Goal: Task Accomplishment & Management: Use online tool/utility

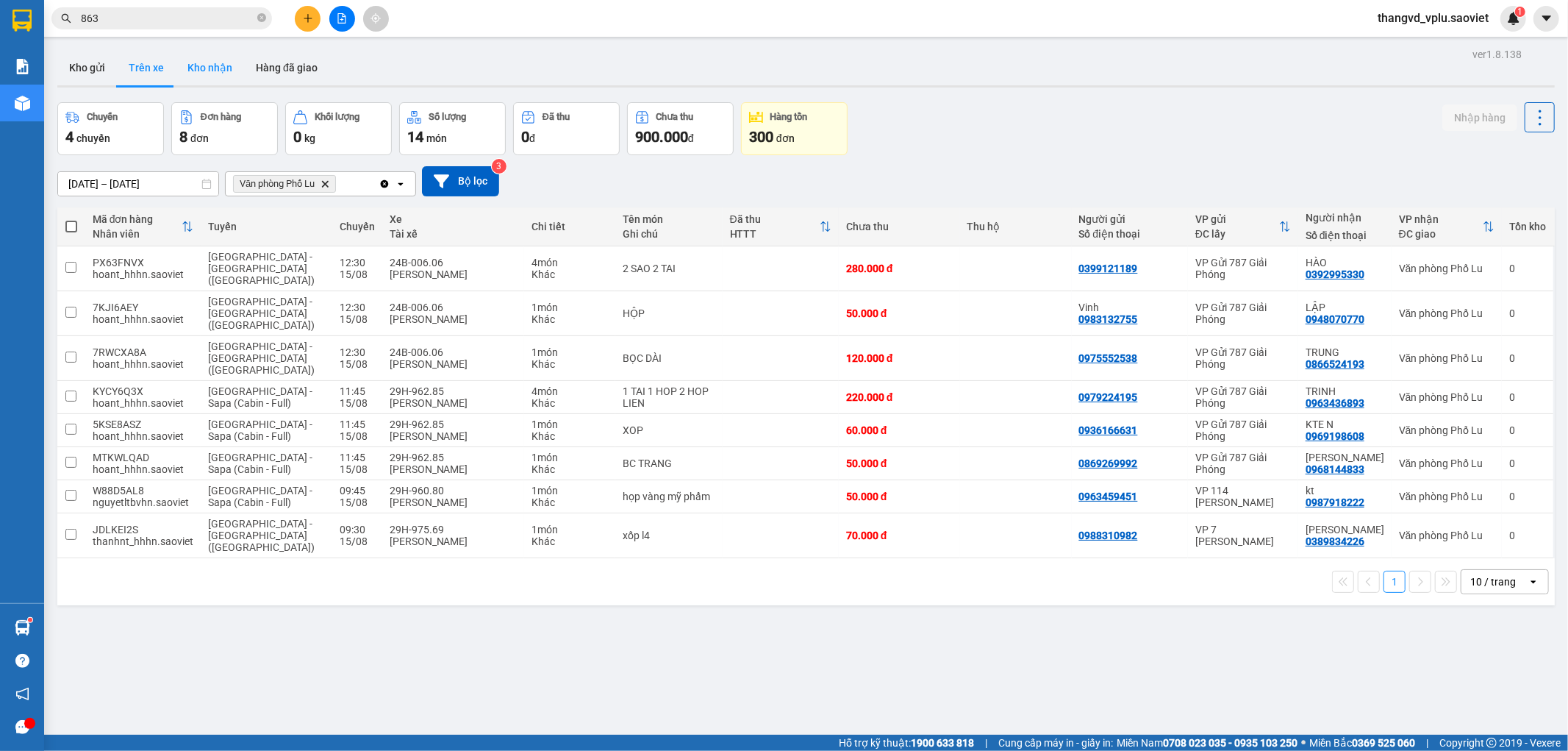
click at [190, 79] on button "Kho nhận" at bounding box center [210, 67] width 68 height 35
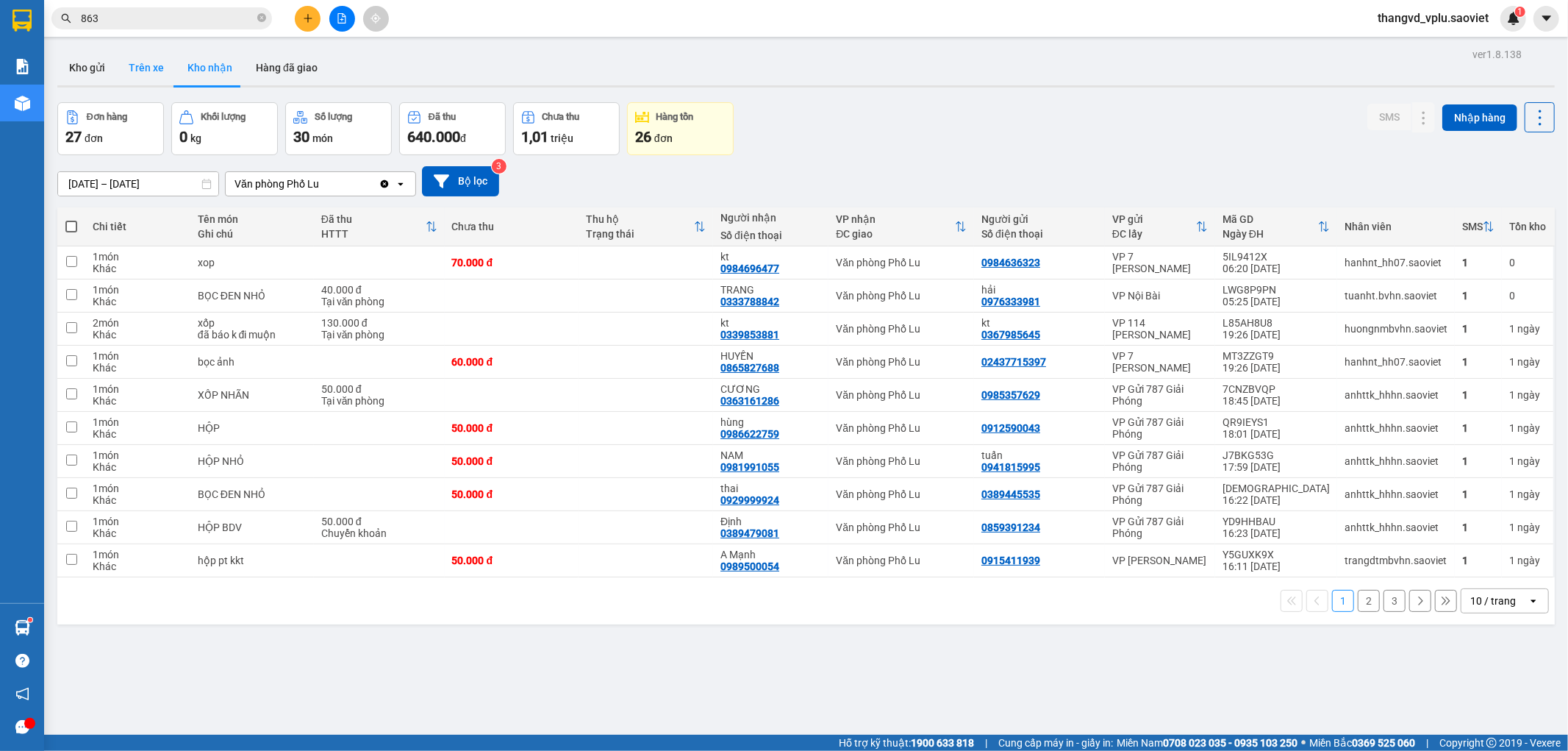
click at [158, 68] on button "Trên xe" at bounding box center [146, 67] width 59 height 35
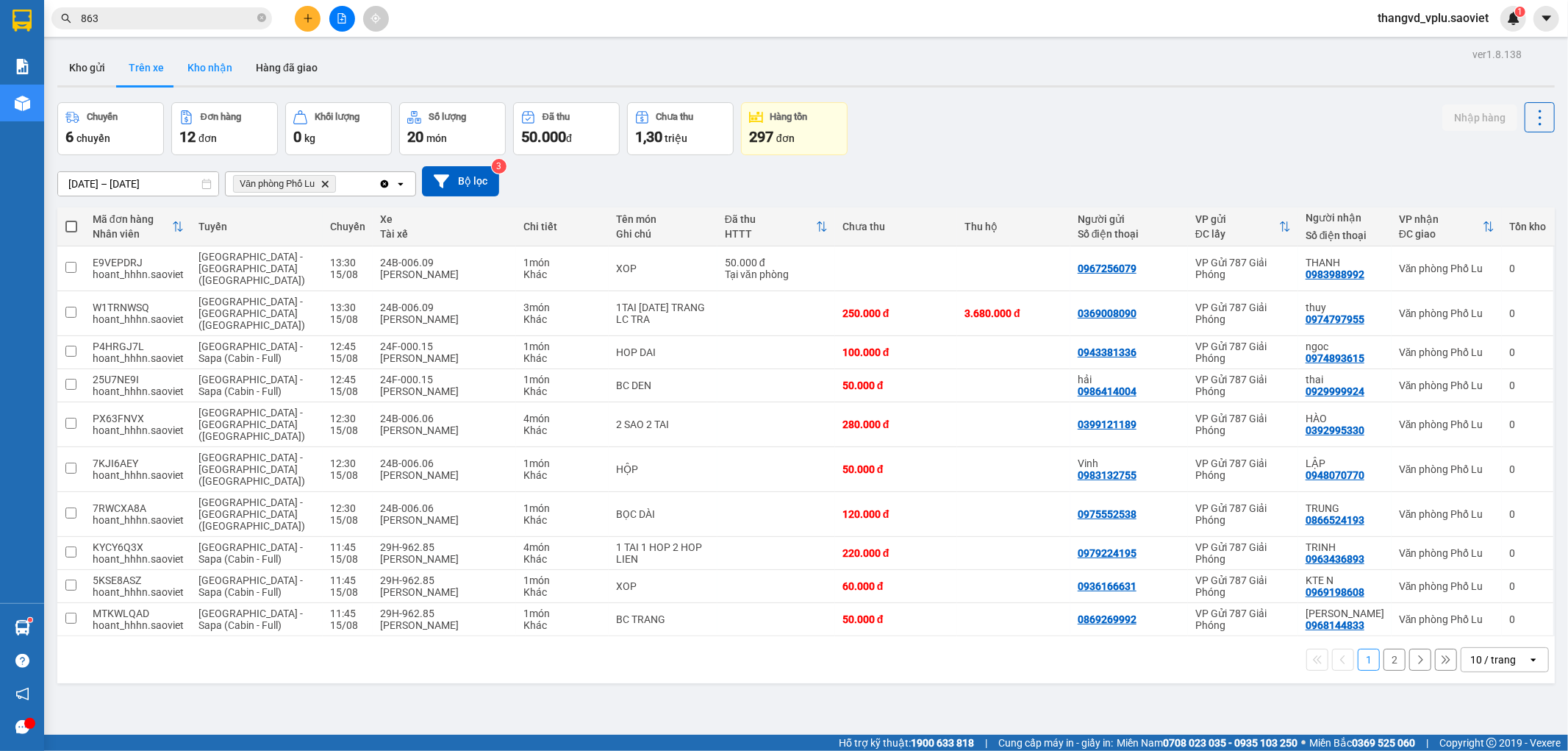
click at [201, 68] on button "Kho nhận" at bounding box center [210, 67] width 68 height 35
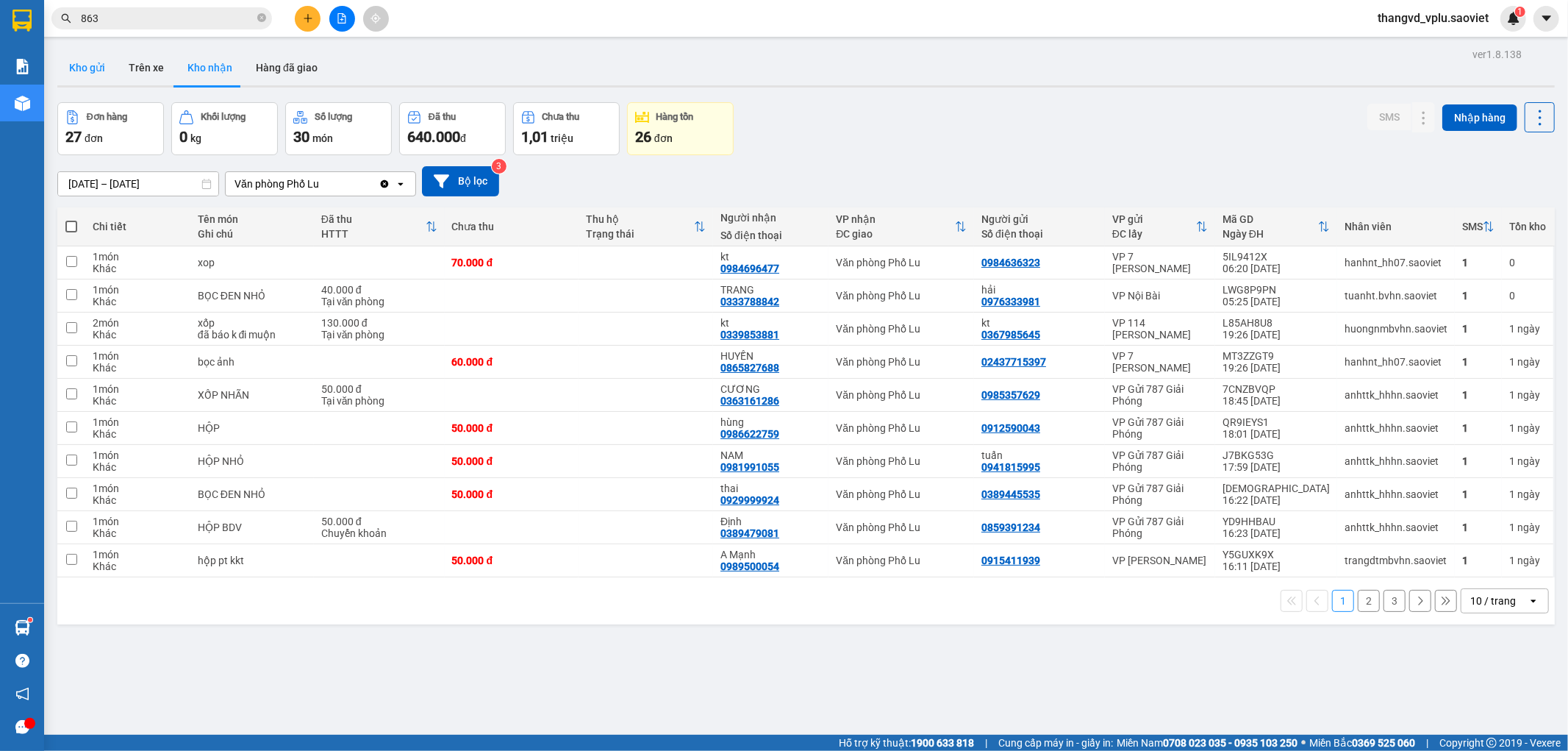
click at [57, 72] on button "Kho gửi" at bounding box center [87, 67] width 59 height 35
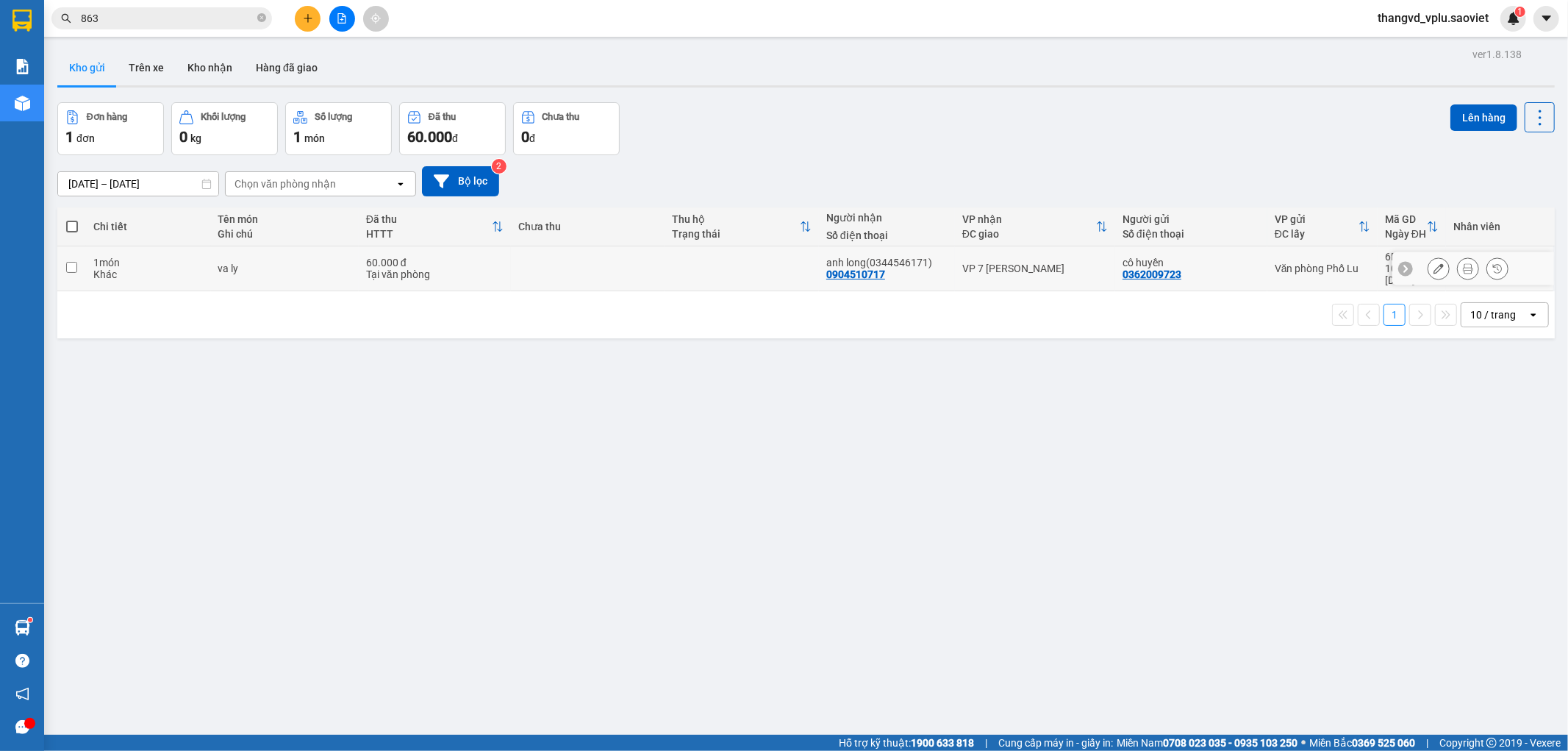
click at [64, 268] on td at bounding box center [72, 269] width 29 height 45
checkbox input "true"
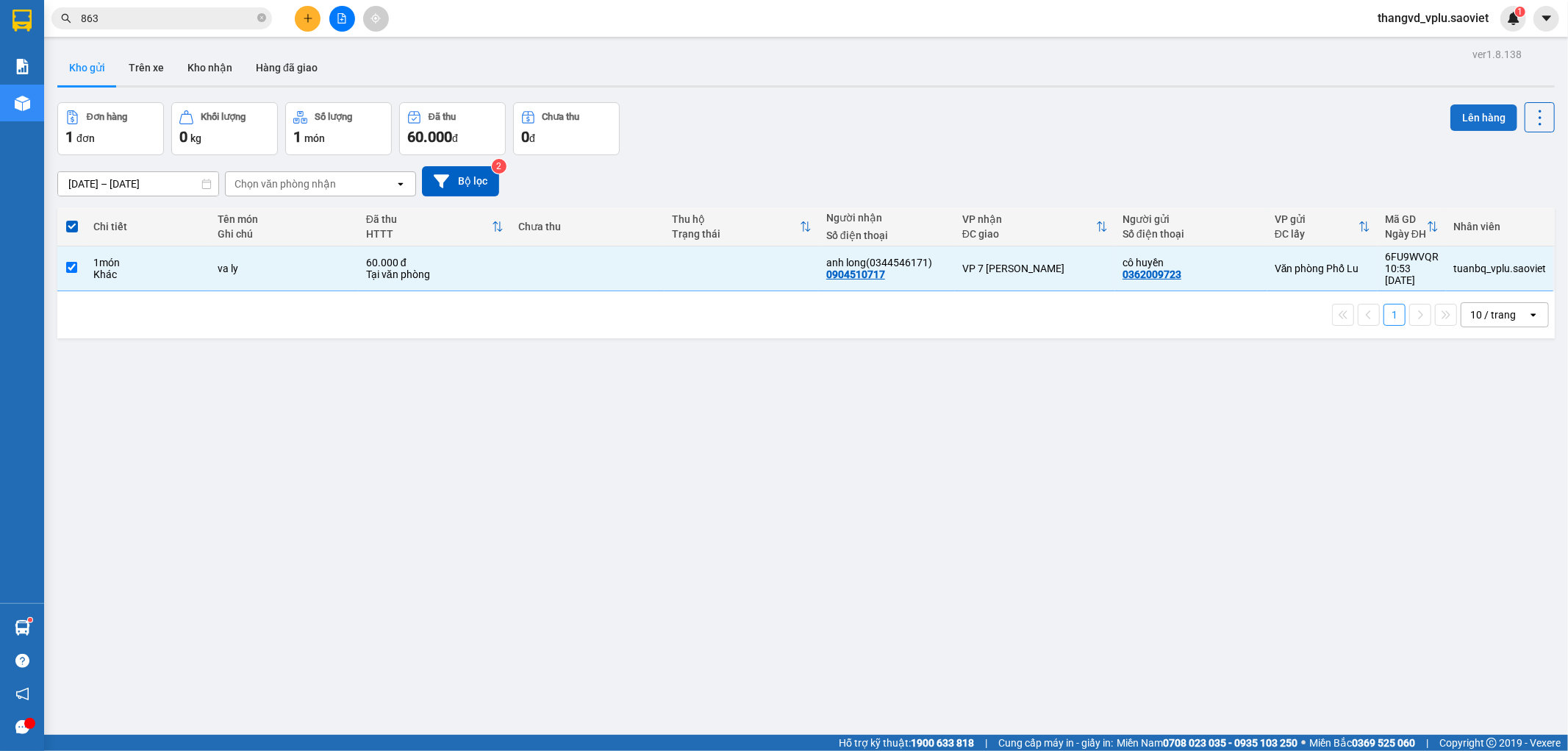
click at [1467, 111] on button "Lên hàng" at bounding box center [1484, 117] width 67 height 27
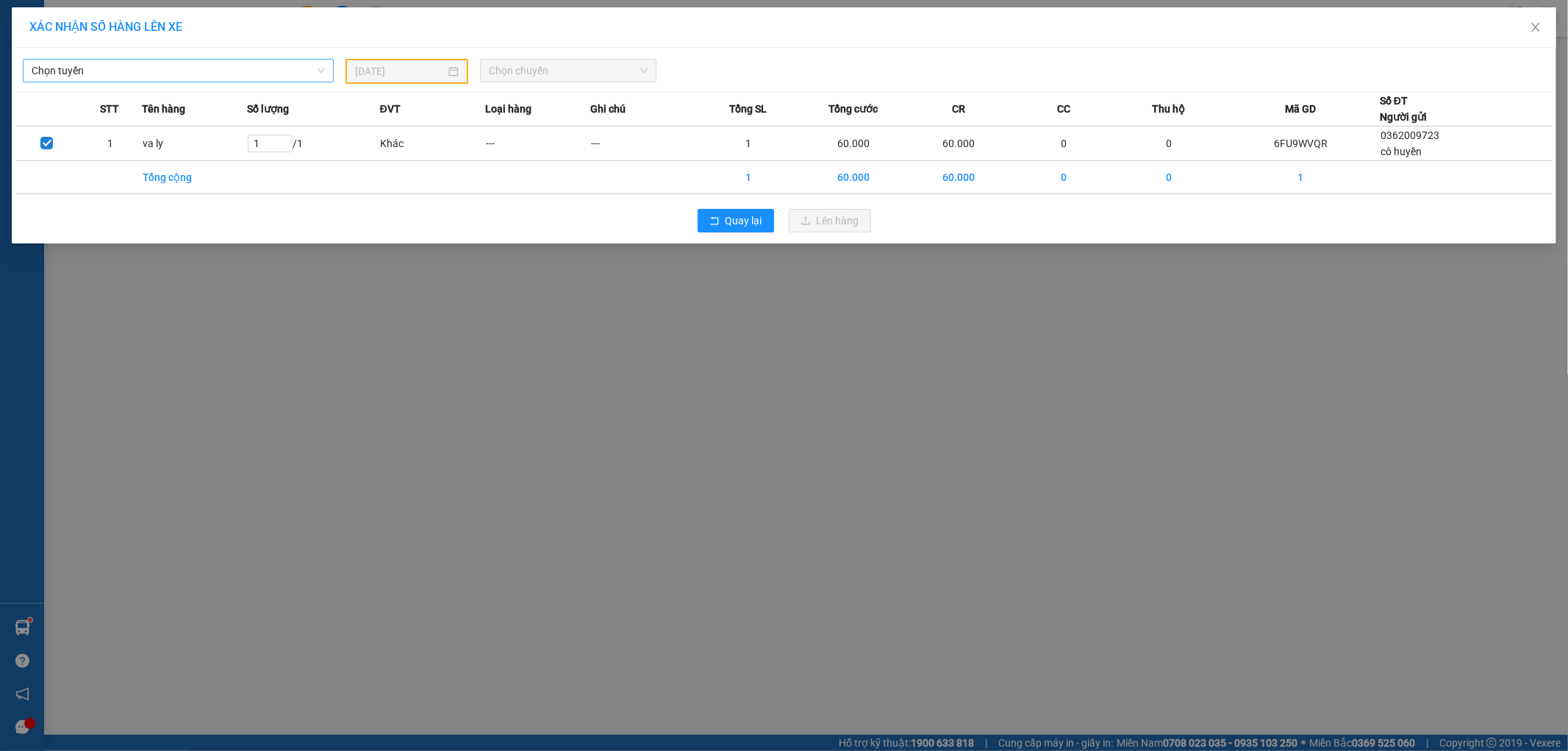
click at [142, 72] on span "Chọn tuyến" at bounding box center [177, 70] width 293 height 22
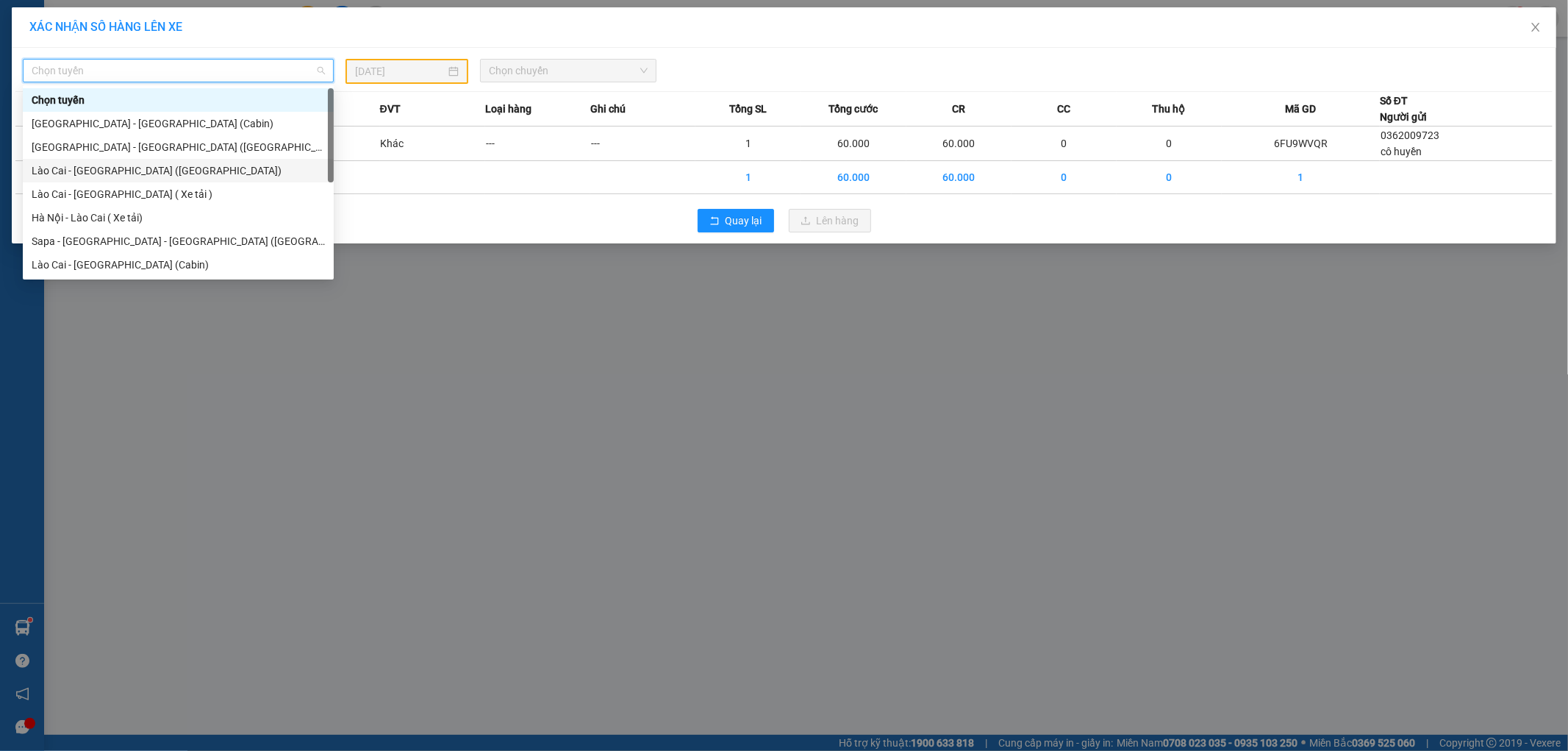
click at [148, 168] on div "Lào Cai - [GEOGRAPHIC_DATA] ([GEOGRAPHIC_DATA])" at bounding box center [177, 170] width 293 height 16
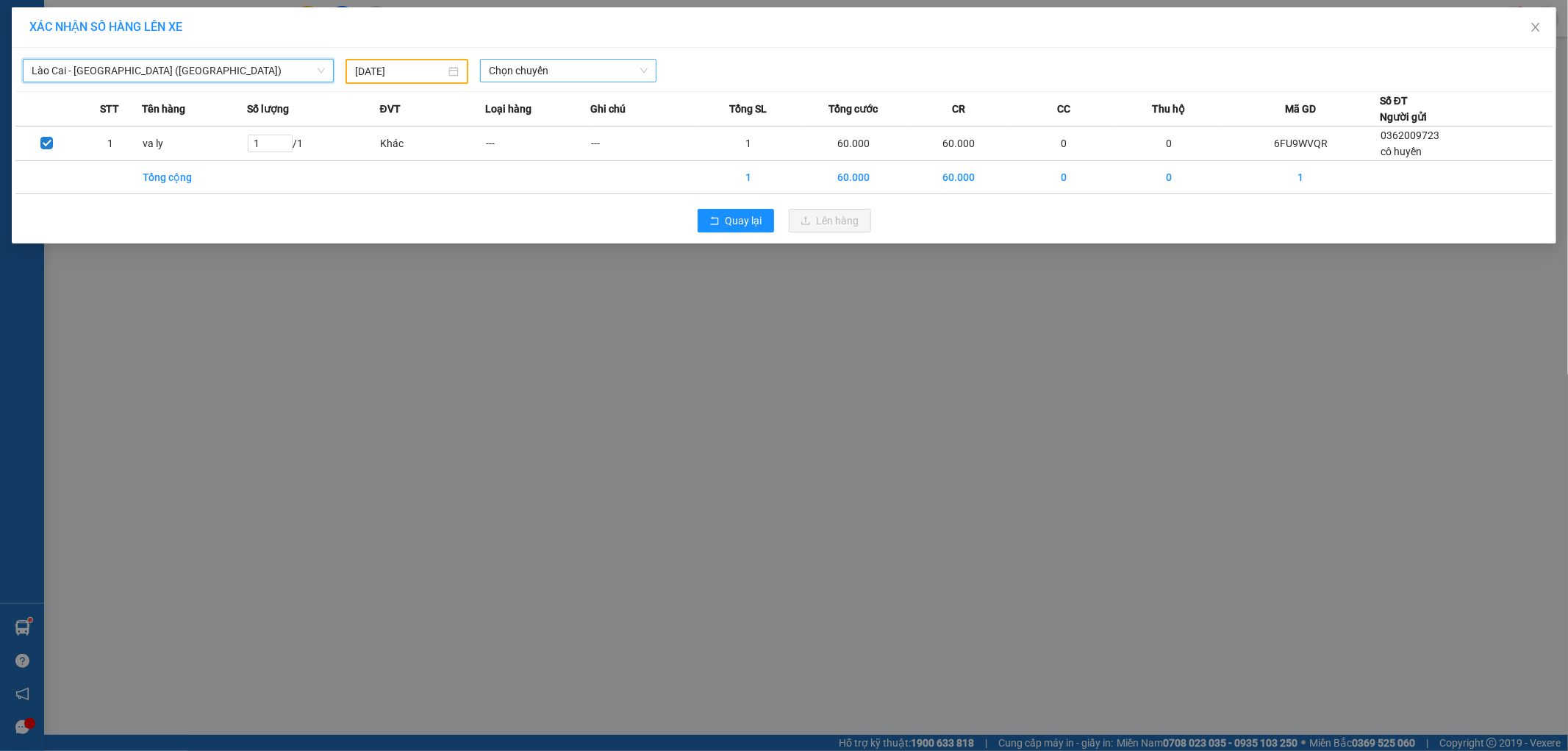
click at [557, 72] on span "Chọn chuyến" at bounding box center [568, 70] width 159 height 22
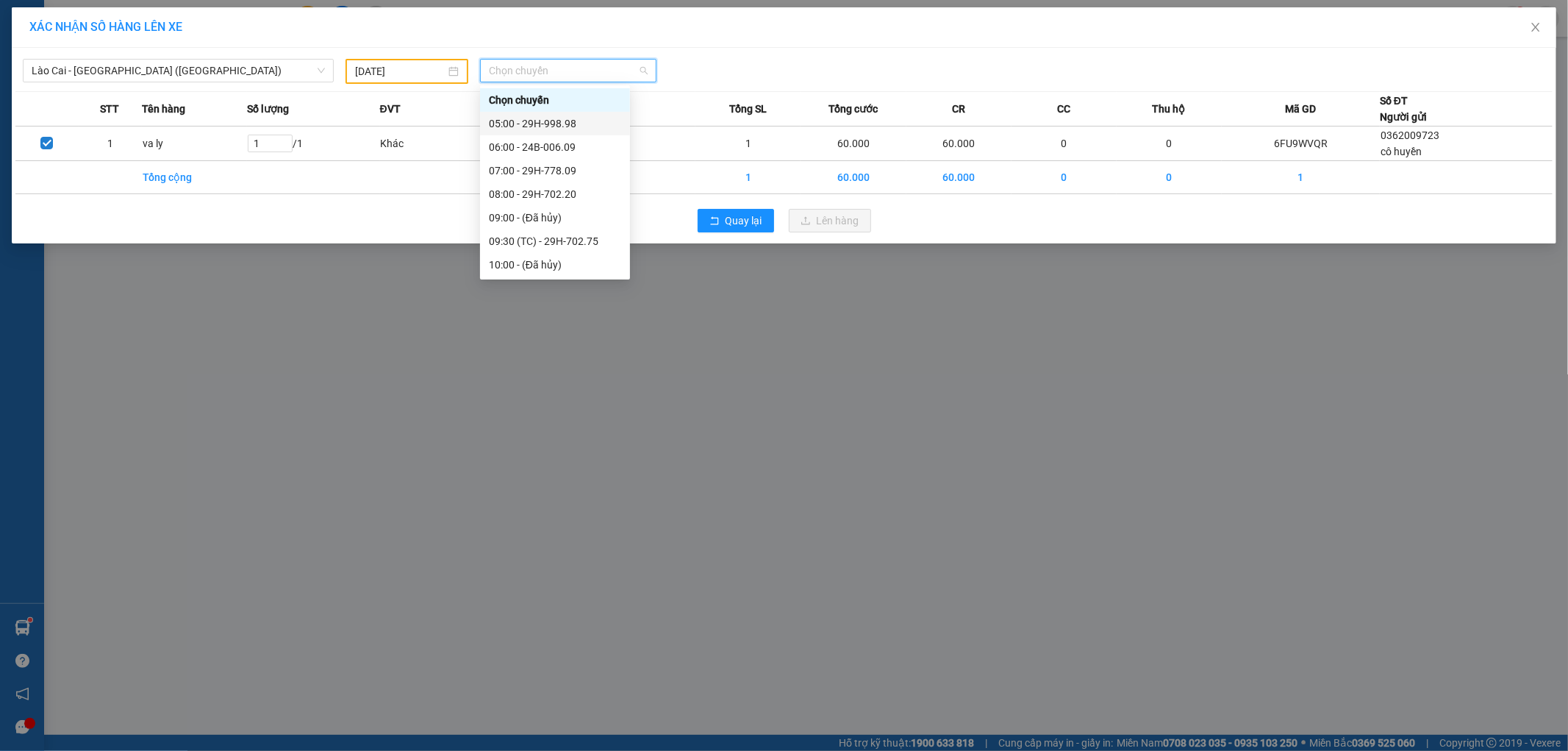
click at [409, 72] on input "[DATE]" at bounding box center [400, 72] width 90 height 16
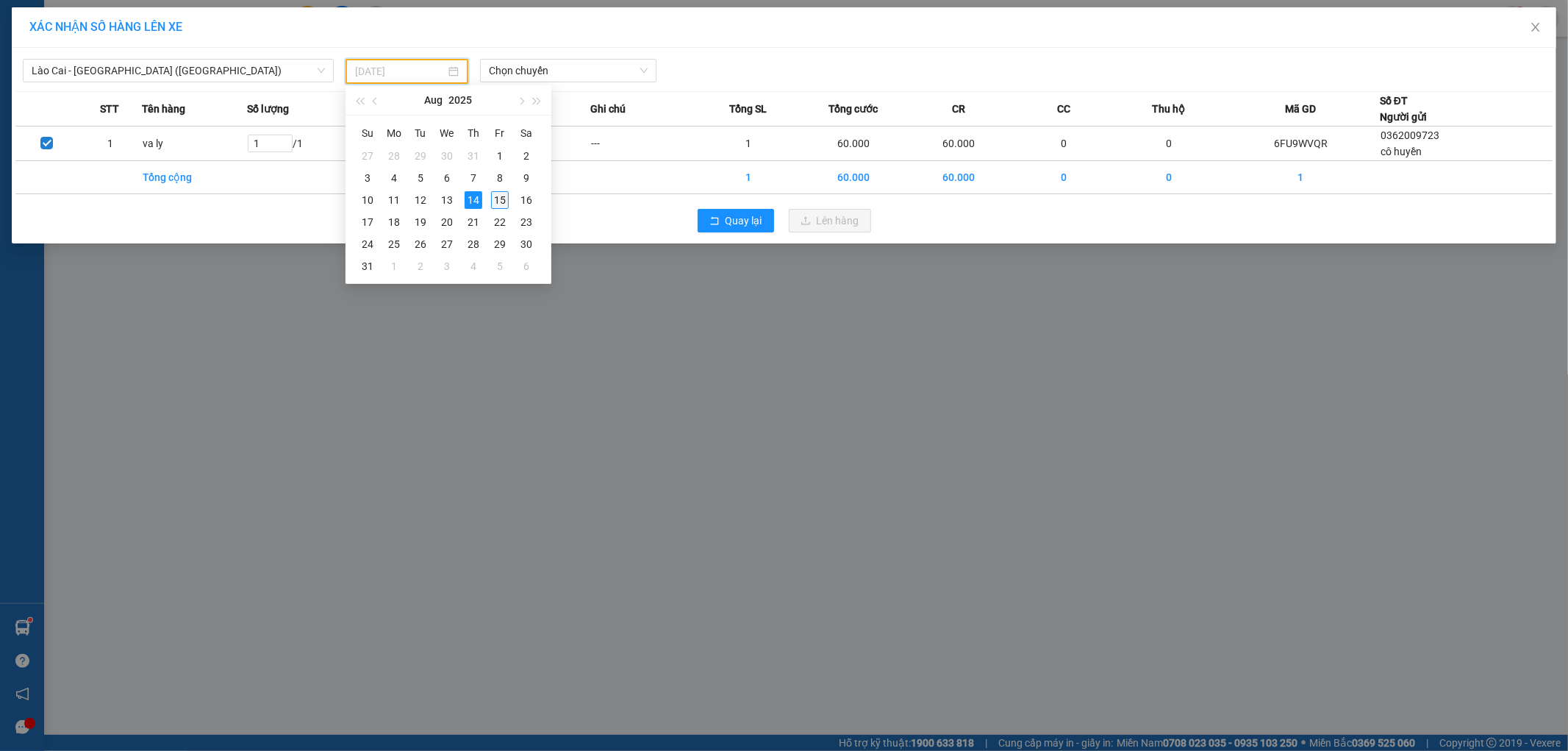
click at [497, 196] on div "15" at bounding box center [500, 200] width 18 height 18
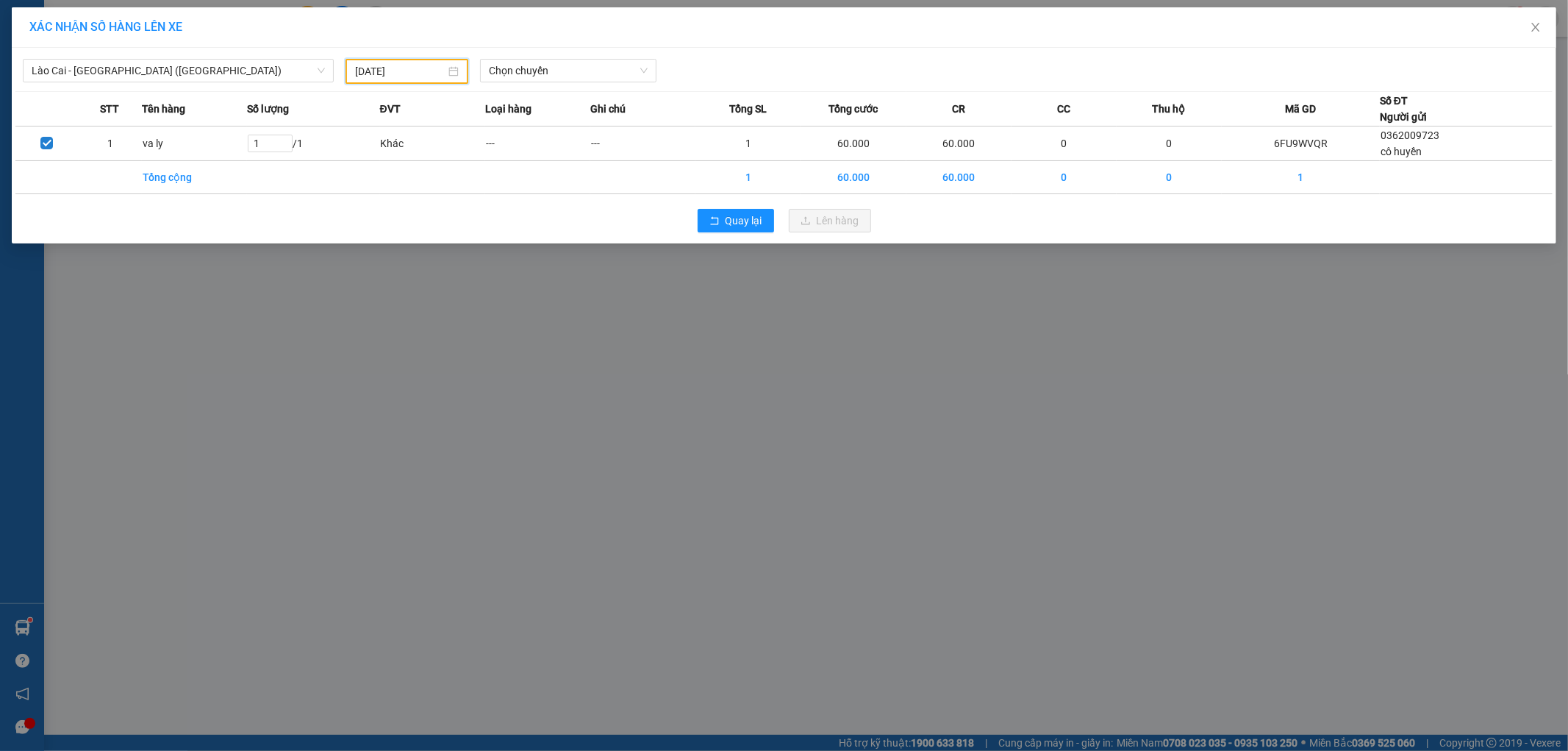
type input "[DATE]"
click at [566, 72] on span "Chọn chuyến" at bounding box center [568, 70] width 159 height 22
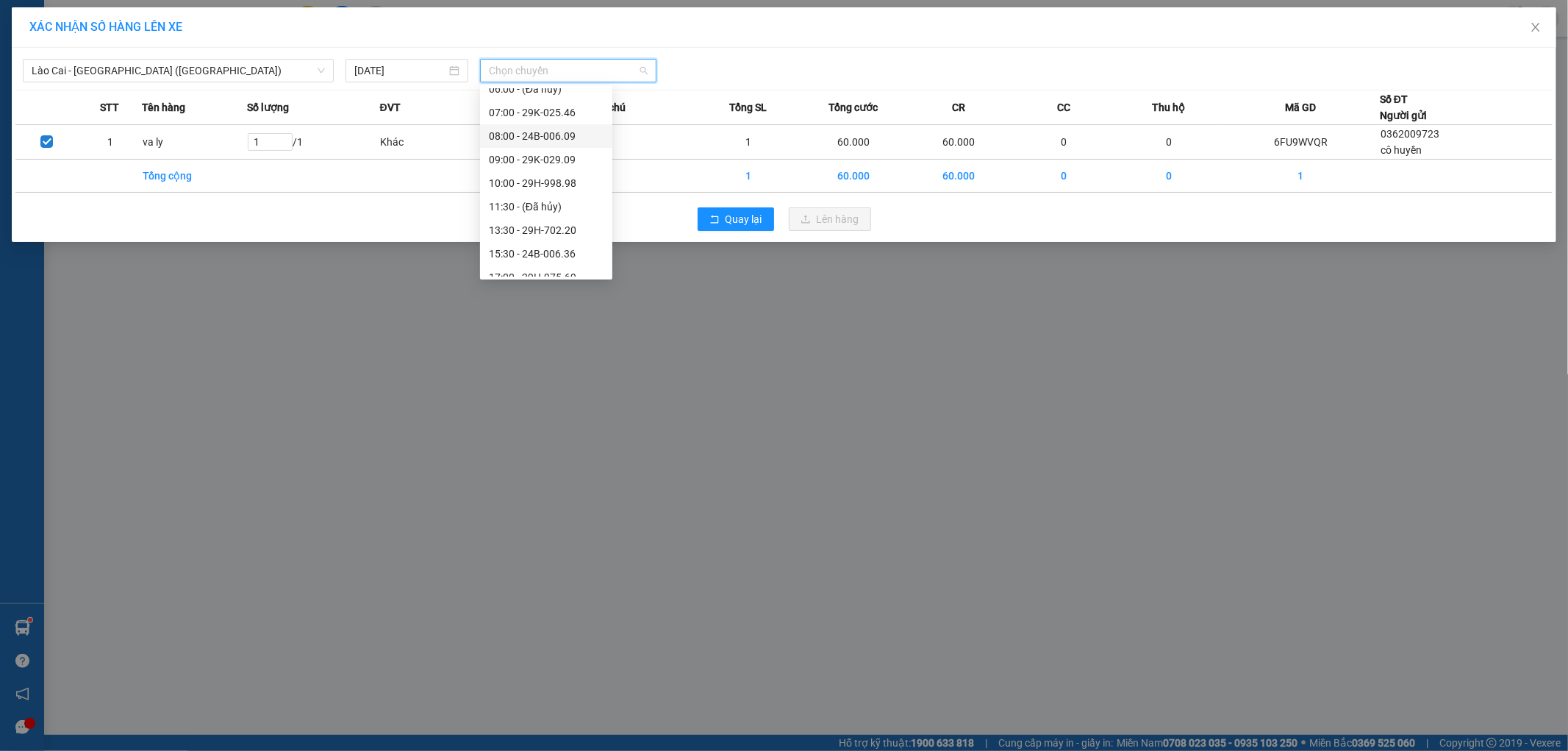
scroll to position [142, 0]
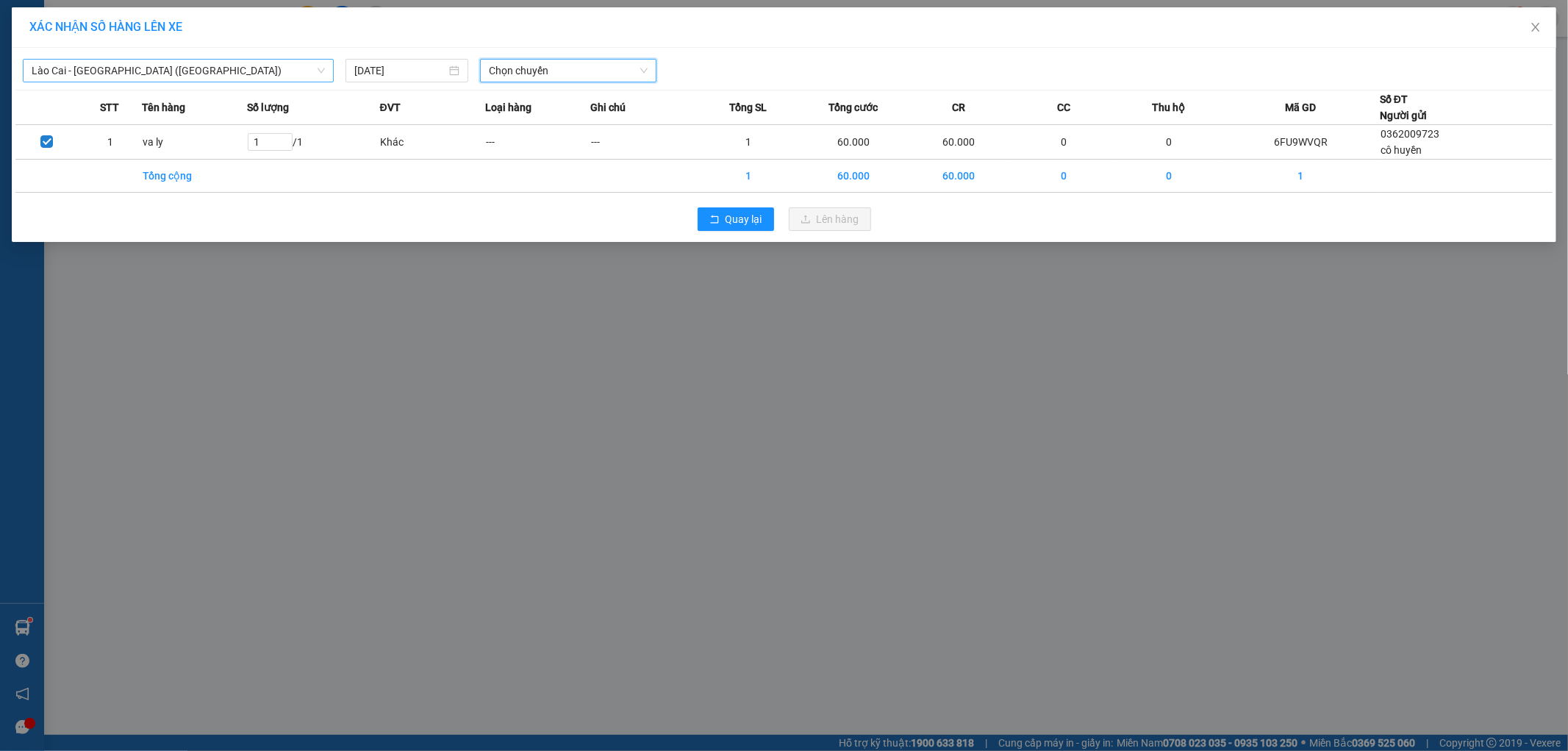
click at [296, 66] on span "Lào Cai - [GEOGRAPHIC_DATA] ([GEOGRAPHIC_DATA])" at bounding box center [177, 70] width 293 height 22
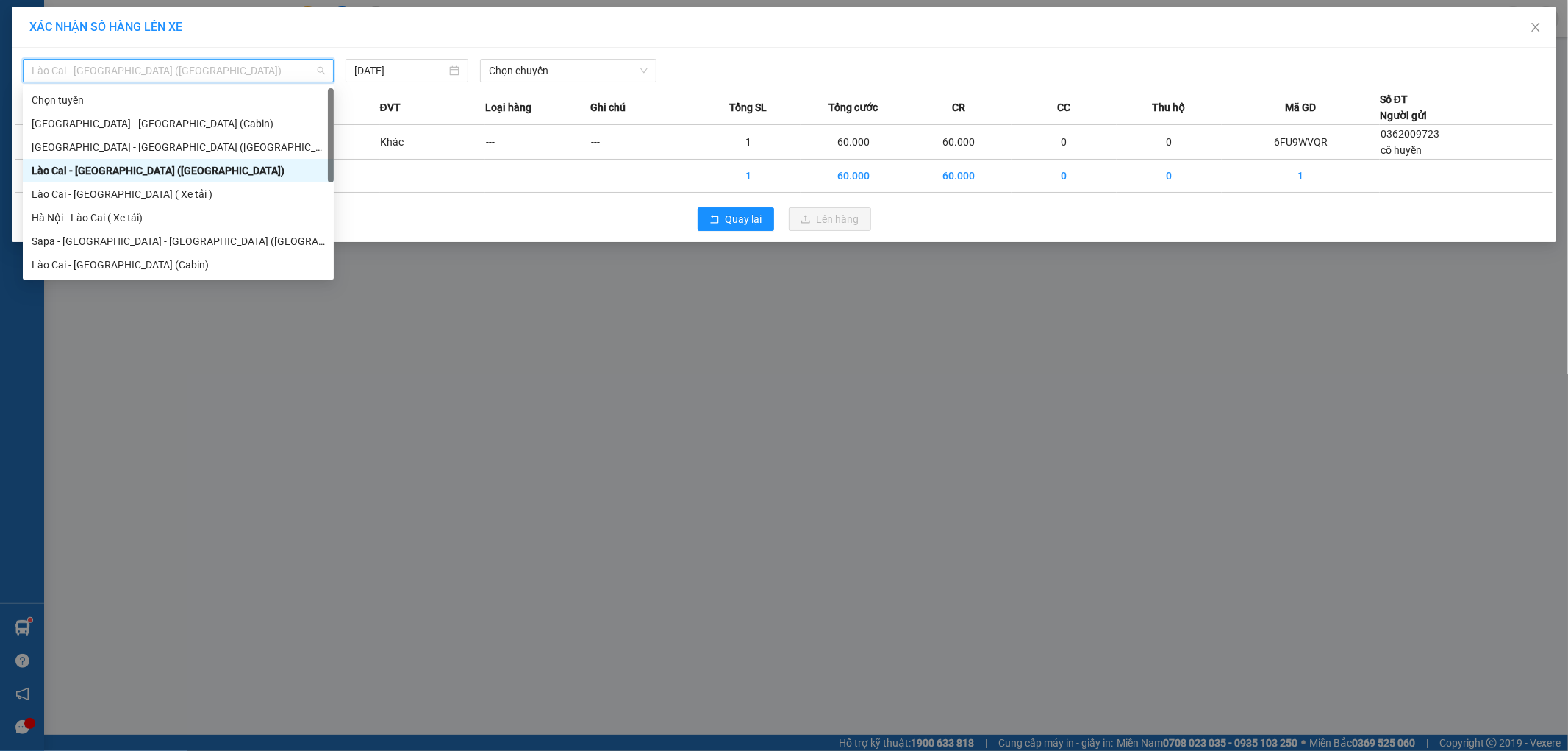
scroll to position [117, 0]
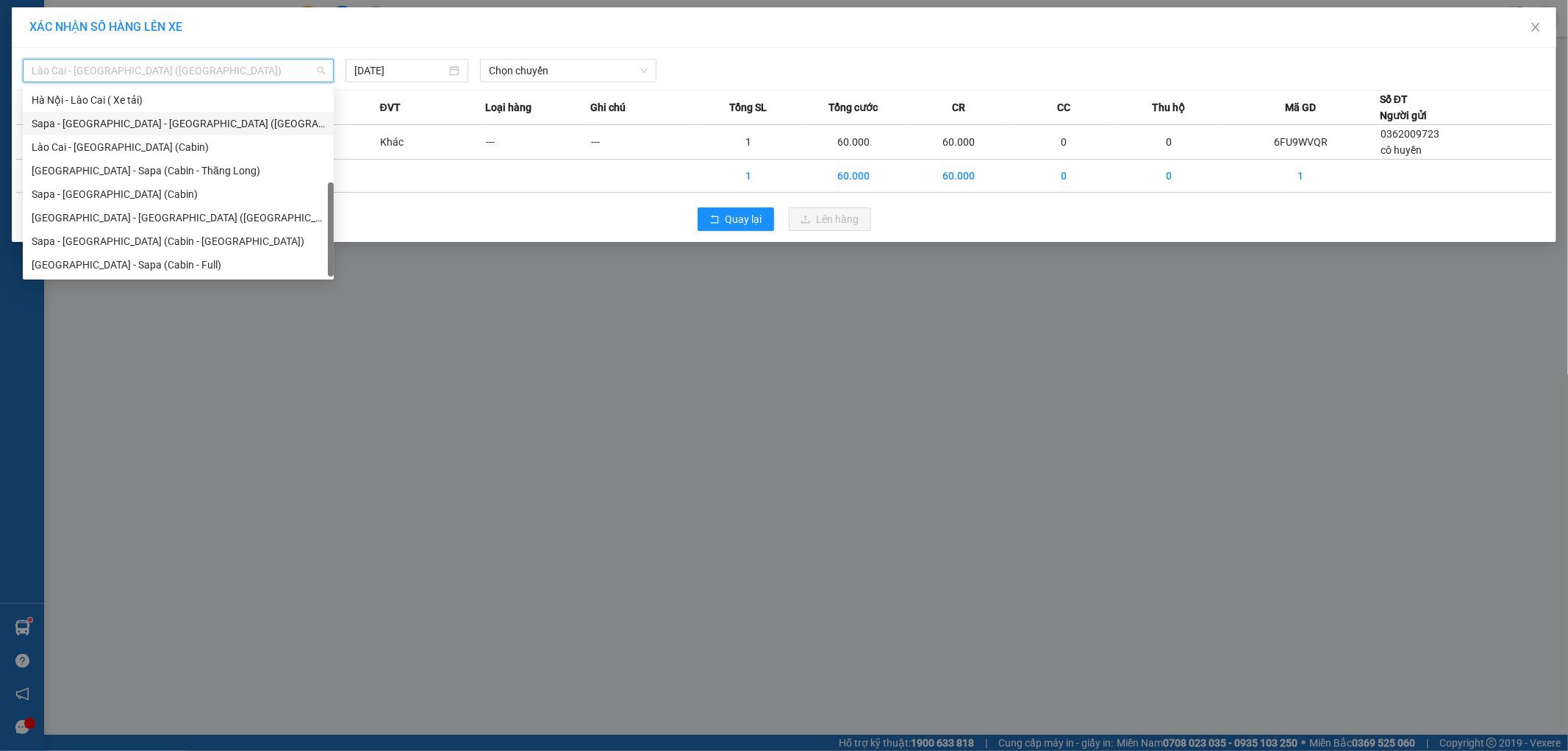
click at [159, 122] on div "Sapa - [GEOGRAPHIC_DATA] - [GEOGRAPHIC_DATA] ([GEOGRAPHIC_DATA])" at bounding box center [177, 124] width 293 height 16
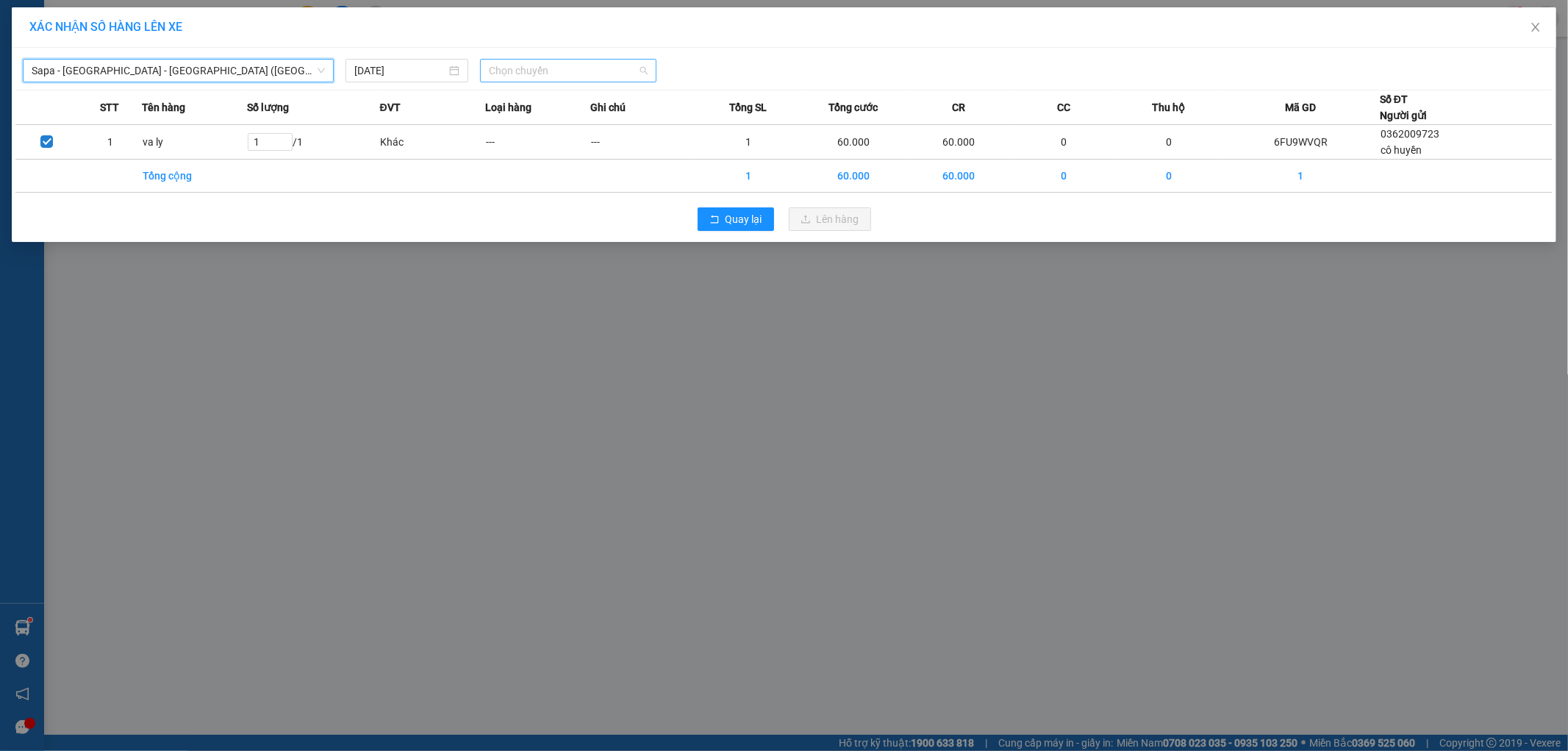
click at [573, 73] on span "Chọn chuyến" at bounding box center [568, 70] width 159 height 22
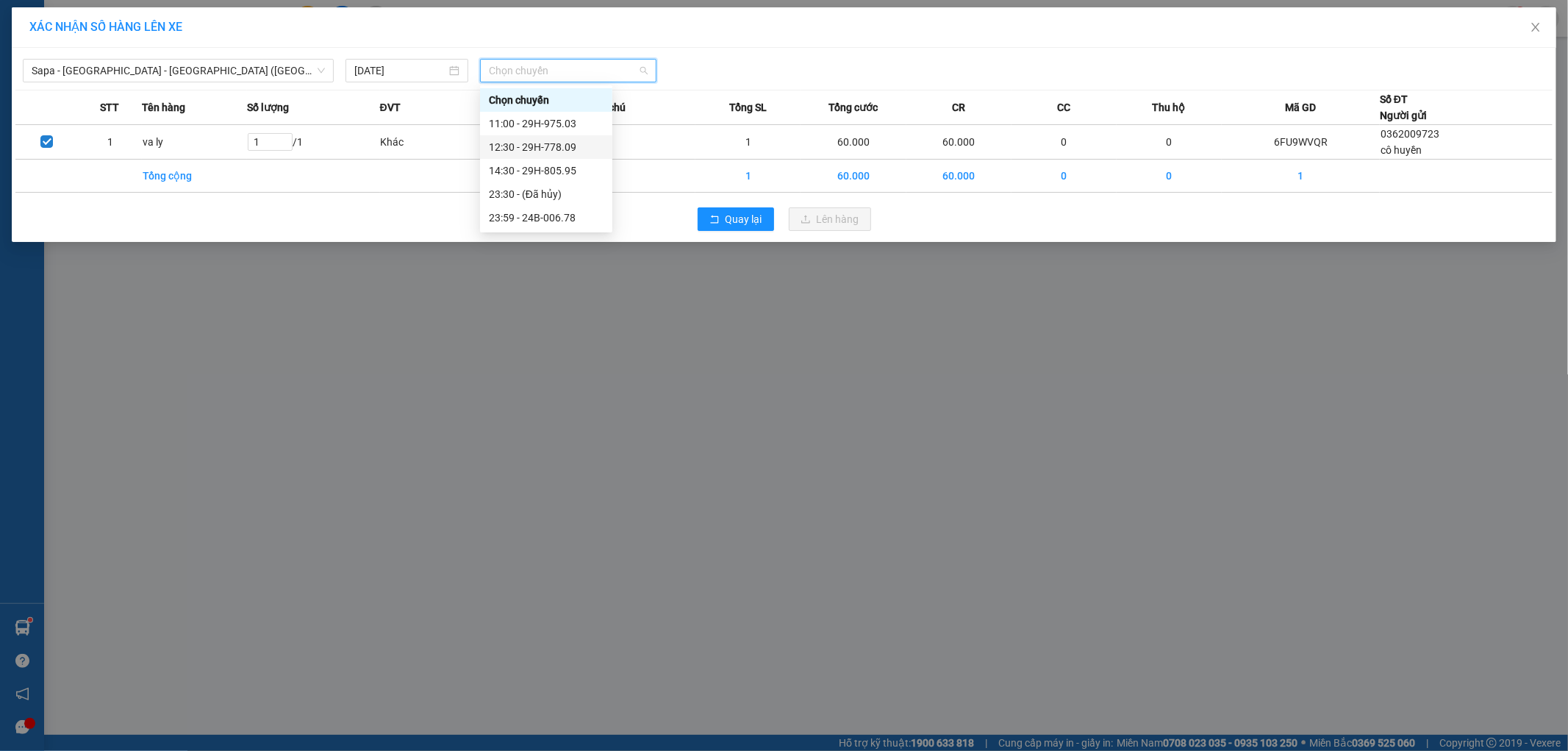
click at [574, 148] on div "12:30 - 29H-778.09" at bounding box center [547, 147] width 115 height 16
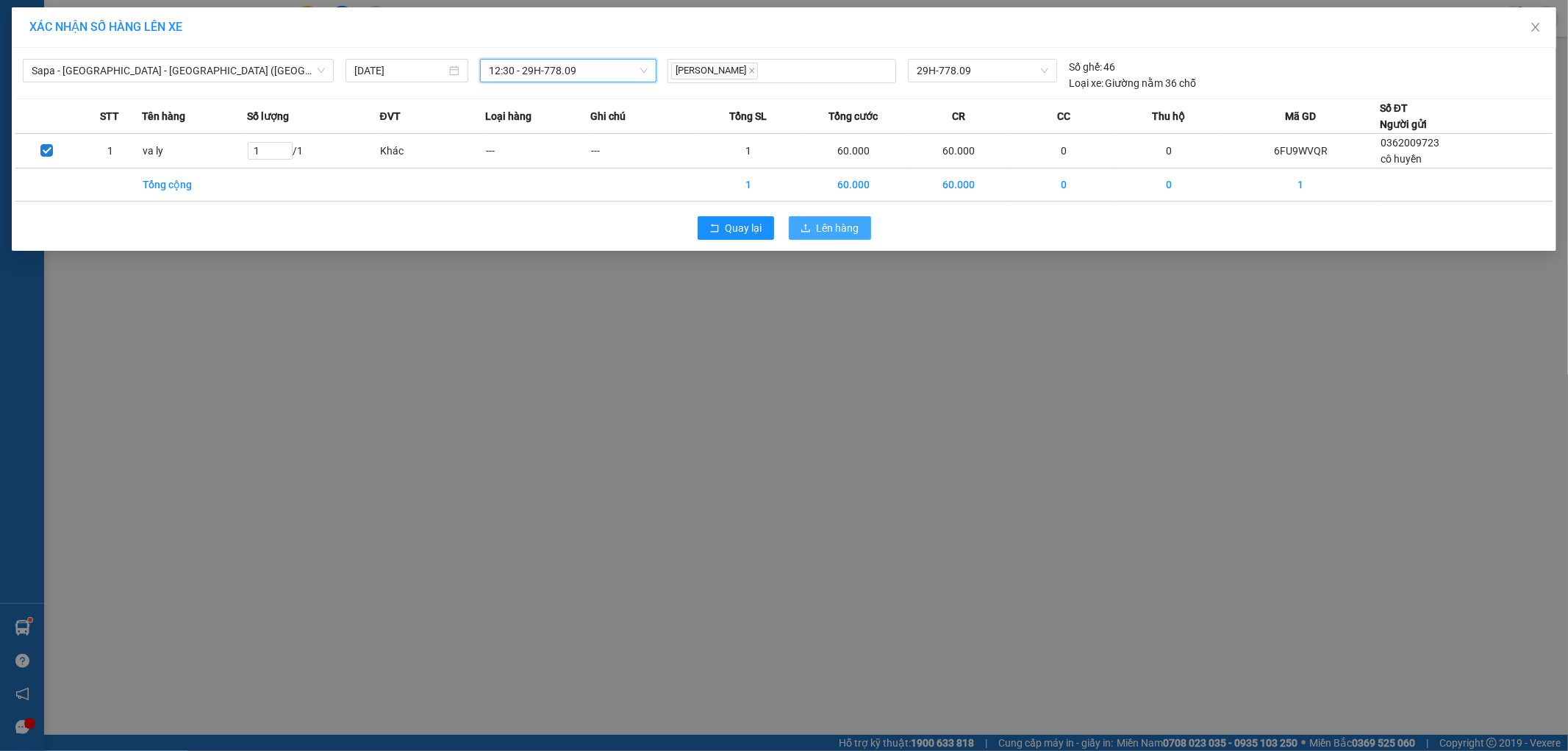
click at [844, 223] on span "Lên hàng" at bounding box center [838, 228] width 43 height 16
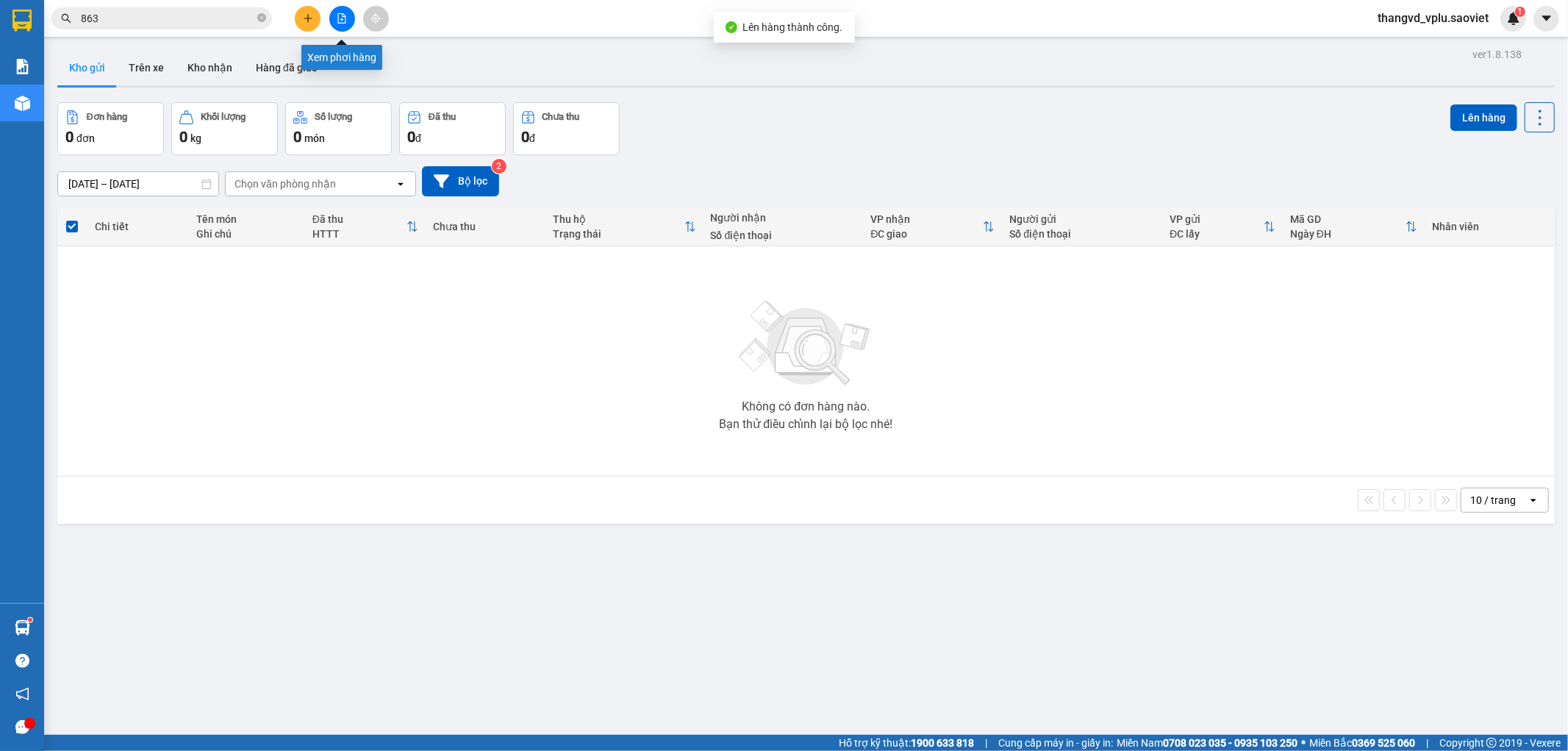
click at [342, 22] on icon "file-add" at bounding box center [341, 18] width 8 height 10
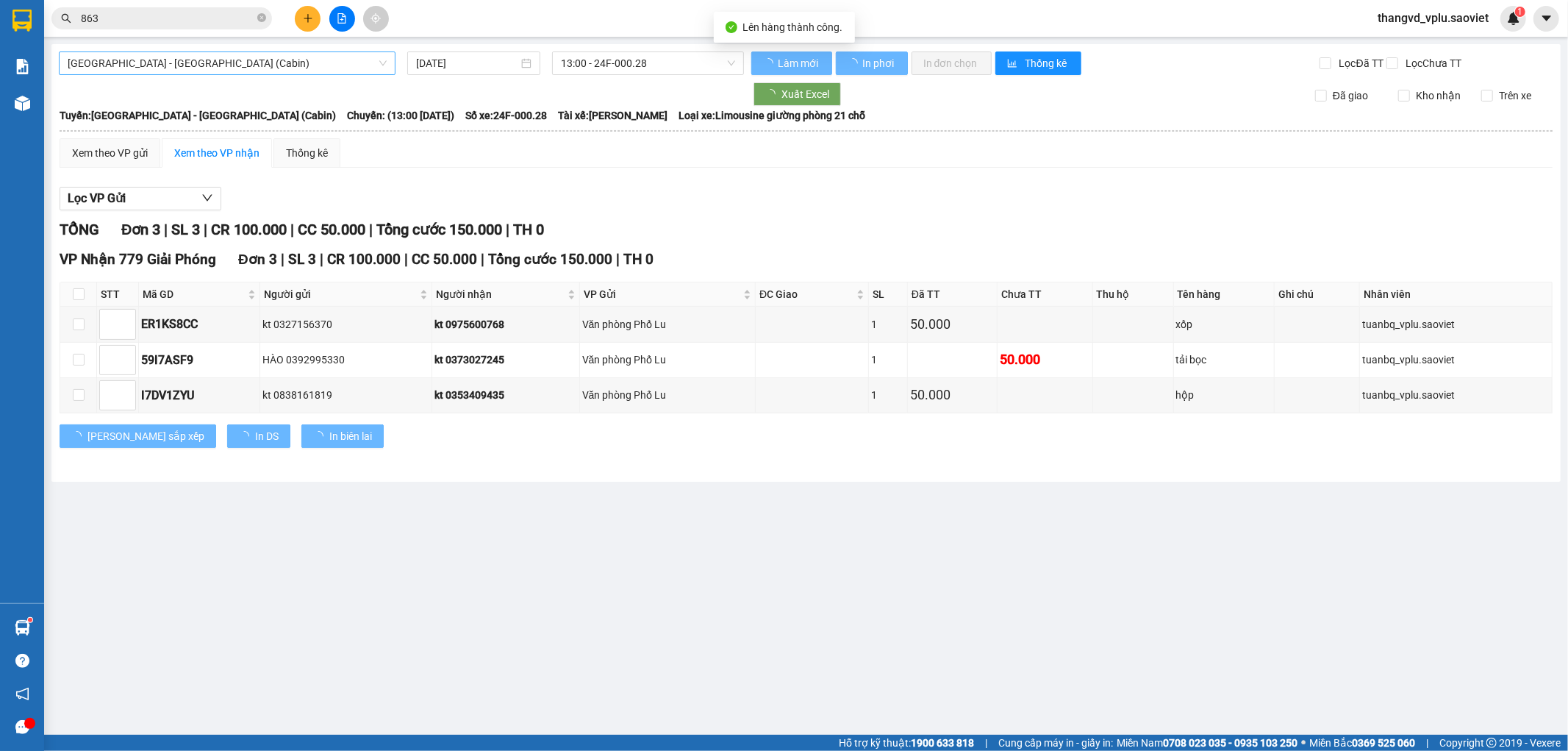
click at [294, 72] on span "[GEOGRAPHIC_DATA] - [GEOGRAPHIC_DATA] (Cabin)" at bounding box center [227, 63] width 319 height 22
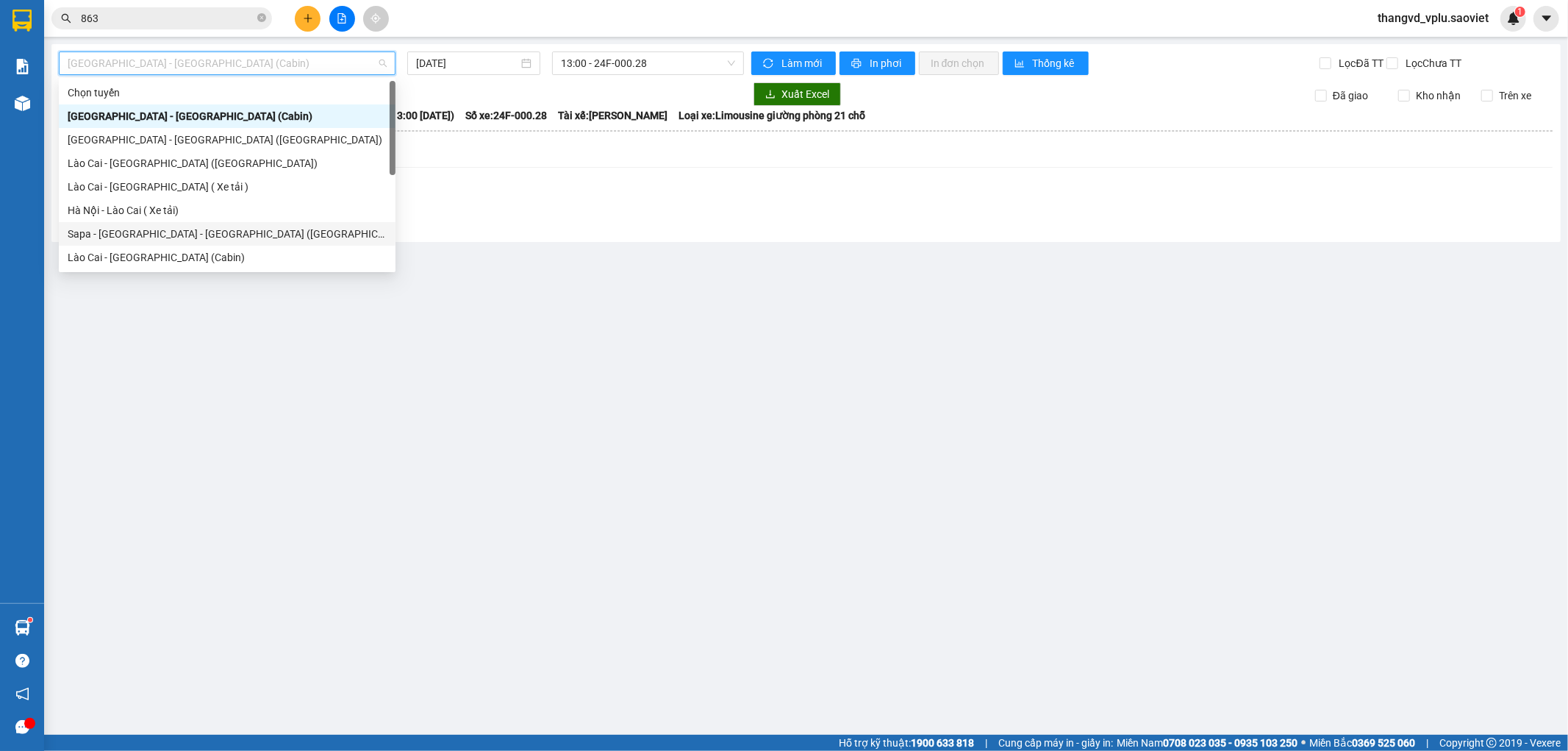
click at [215, 227] on div "Sapa - [GEOGRAPHIC_DATA] - [GEOGRAPHIC_DATA] ([GEOGRAPHIC_DATA])" at bounding box center [227, 234] width 319 height 16
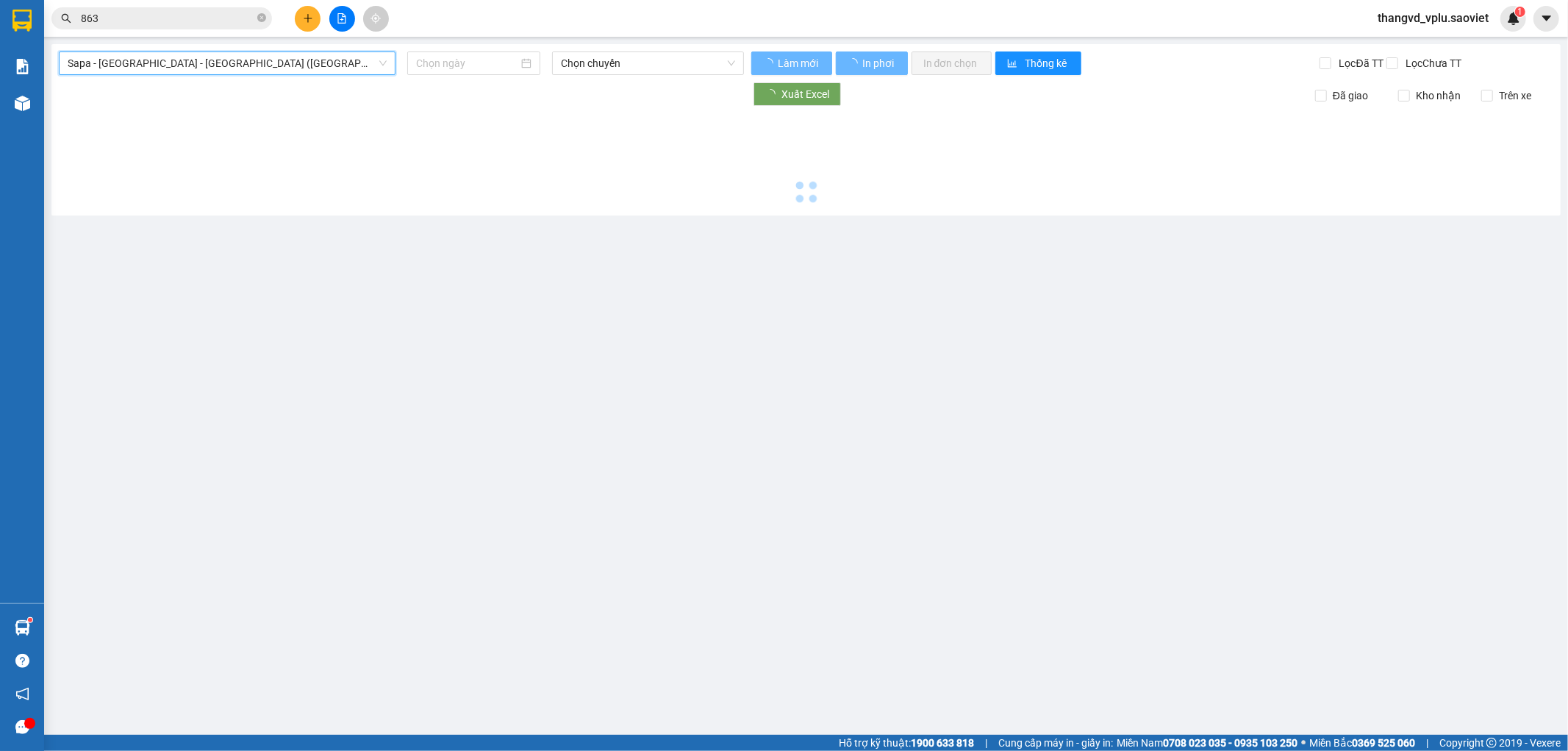
type input "[DATE]"
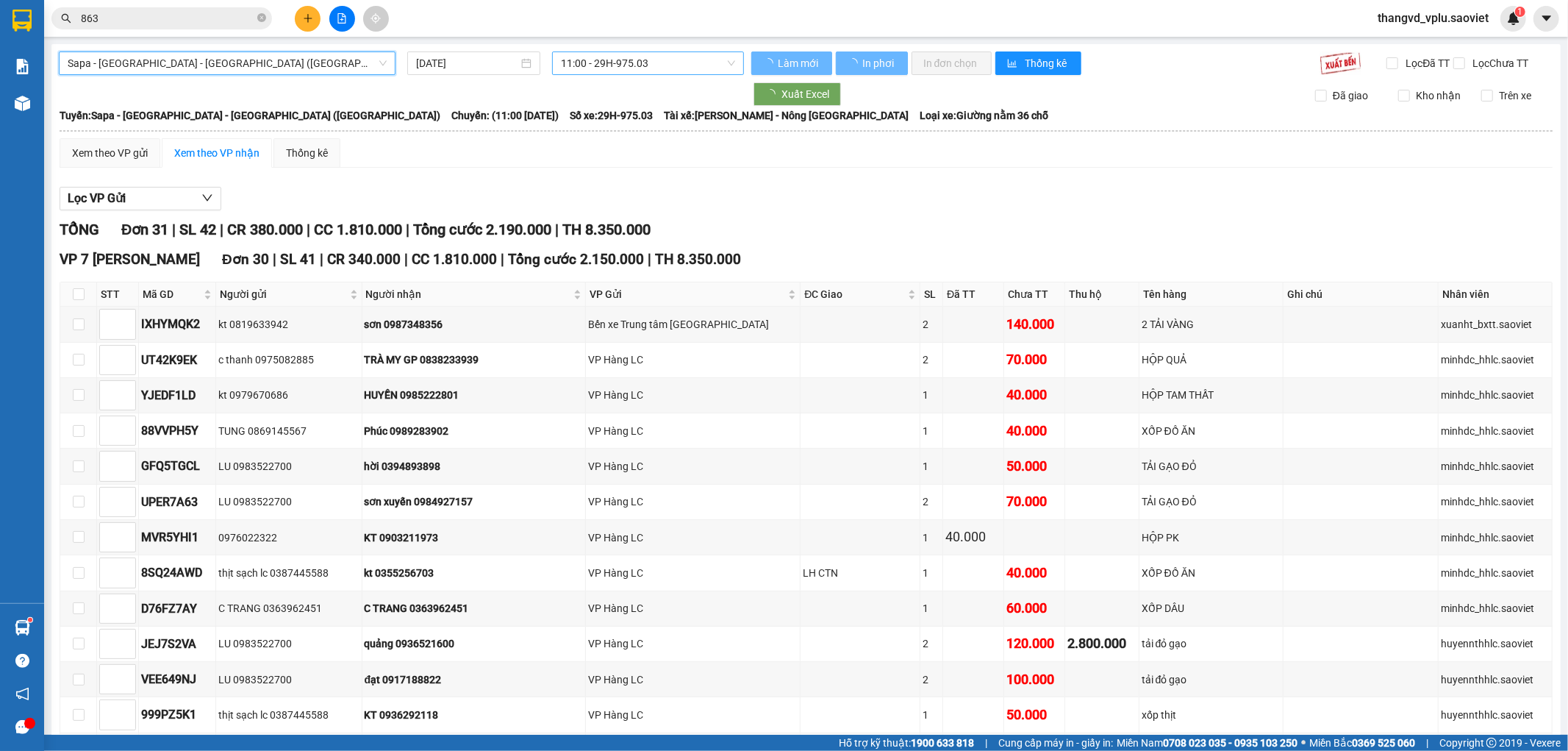
click at [686, 61] on span "11:00 - 29H-975.03" at bounding box center [648, 63] width 174 height 22
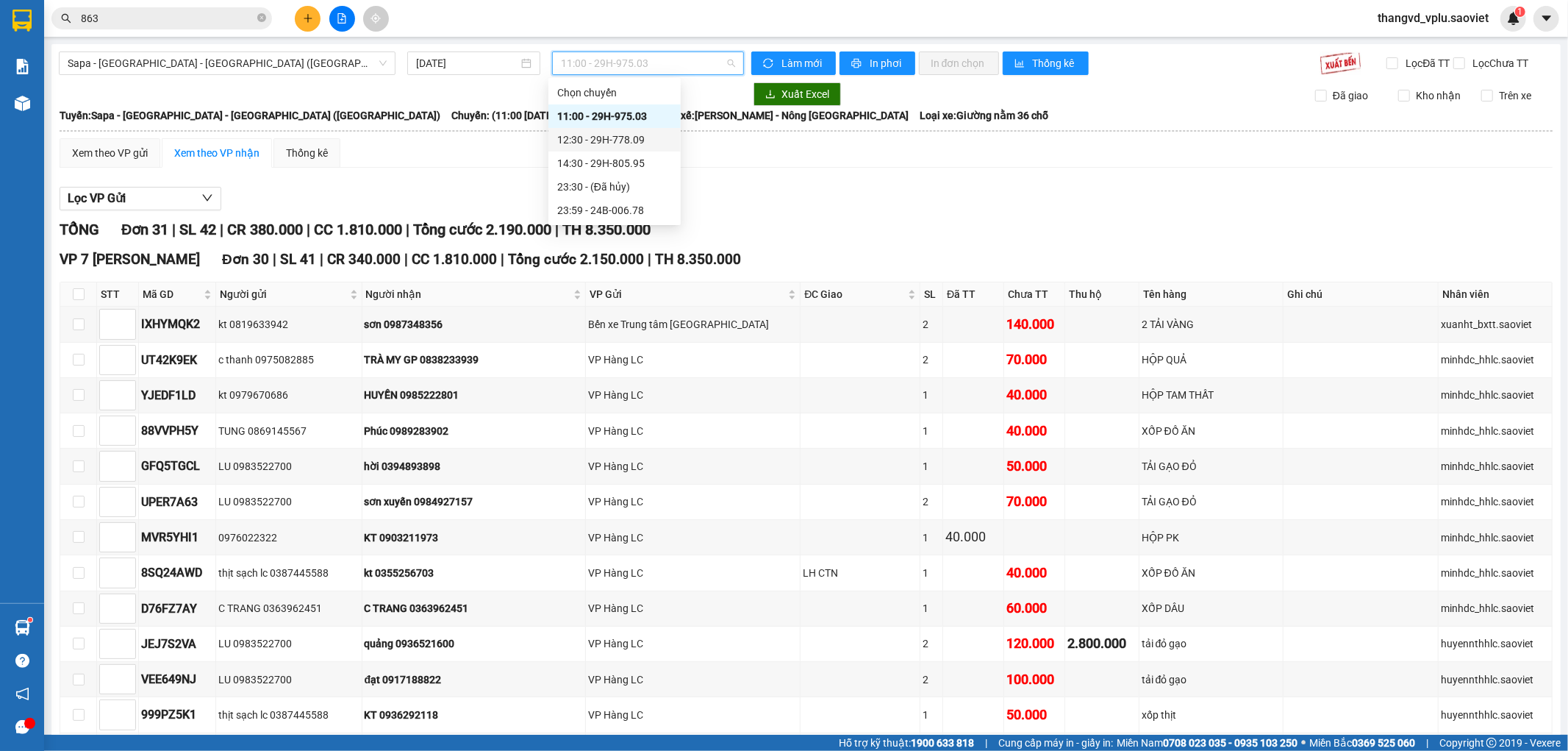
click at [648, 134] on div "12:30 - 29H-778.09" at bounding box center [615, 140] width 115 height 16
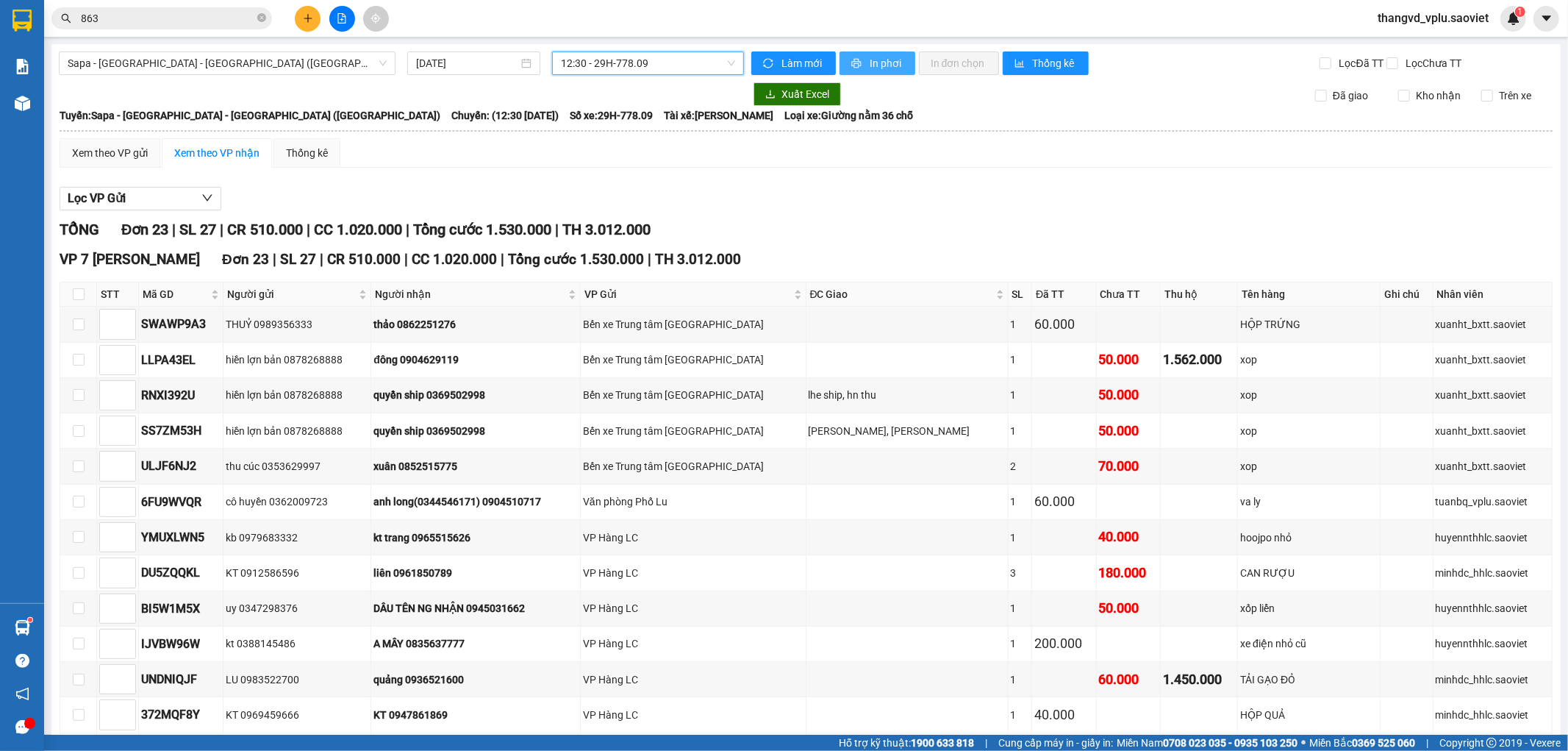
click at [883, 64] on span "In phơi" at bounding box center [886, 64] width 34 height 16
